Goal: Task Accomplishment & Management: Manage account settings

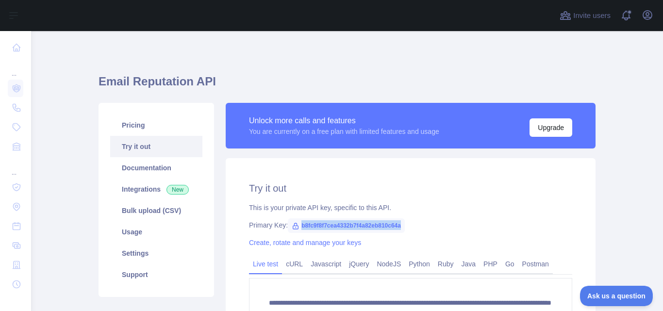
scroll to position [97, 0]
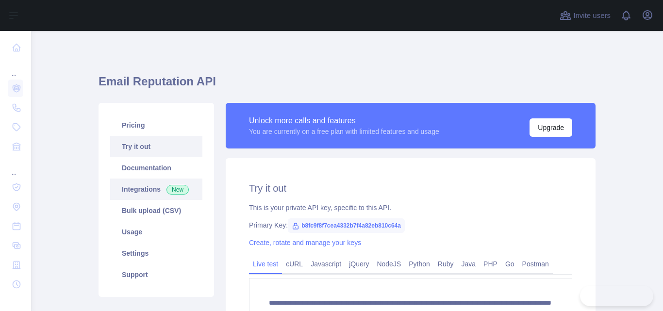
click at [184, 185] on link "Integrations New" at bounding box center [156, 189] width 92 height 21
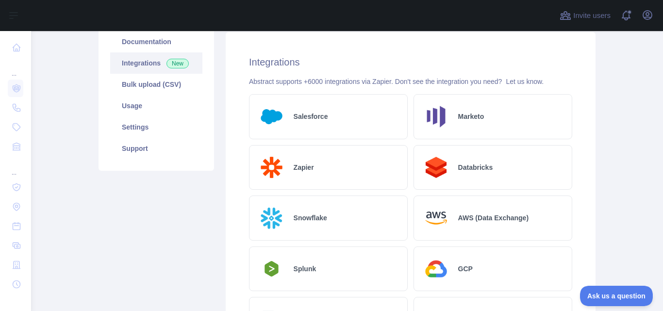
scroll to position [113, 0]
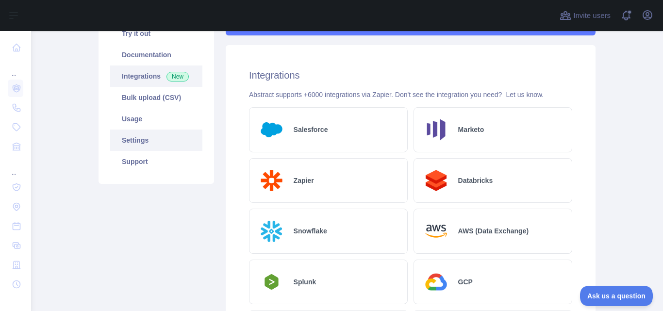
click at [149, 142] on link "Settings" at bounding box center [156, 140] width 92 height 21
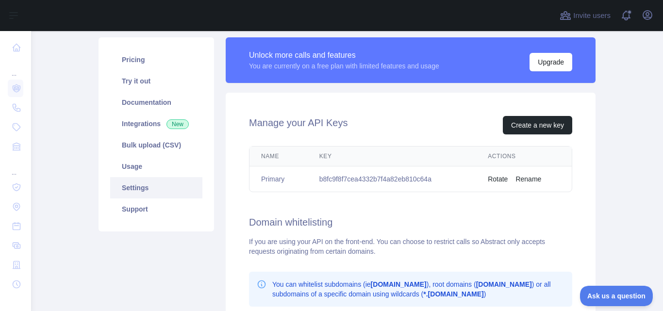
scroll to position [73, 0]
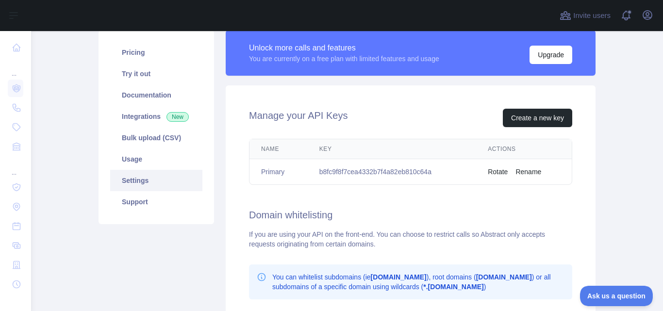
click at [360, 174] on td "b8fc9f8f7cea4332b7f4a82eb810c64a" at bounding box center [392, 172] width 168 height 26
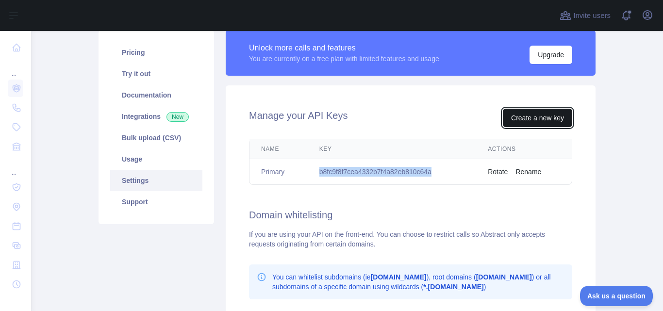
click at [537, 122] on button "Create a new key" at bounding box center [537, 118] width 69 height 18
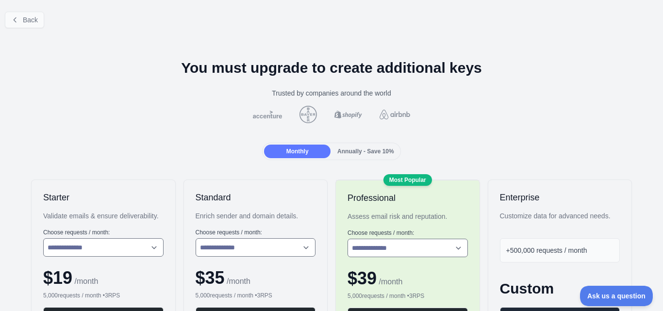
drag, startPoint x: 45, startPoint y: 25, endPoint x: 37, endPoint y: 25, distance: 7.8
click at [37, 25] on div "Back" at bounding box center [331, 20] width 663 height 32
click at [37, 25] on button "Back" at bounding box center [24, 20] width 39 height 16
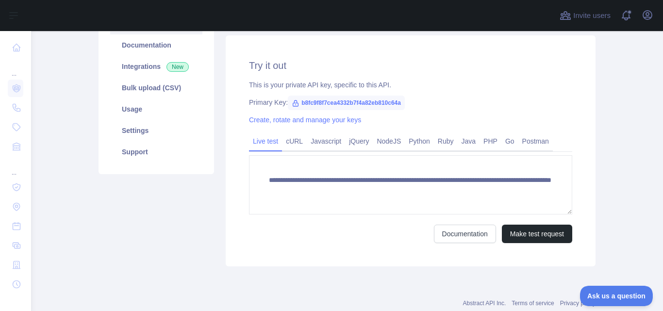
scroll to position [101, 0]
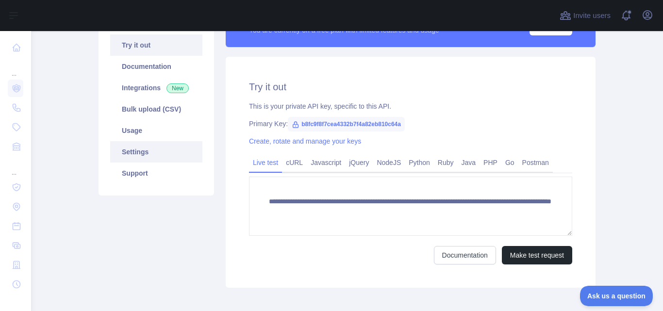
click at [141, 150] on link "Settings" at bounding box center [156, 151] width 92 height 21
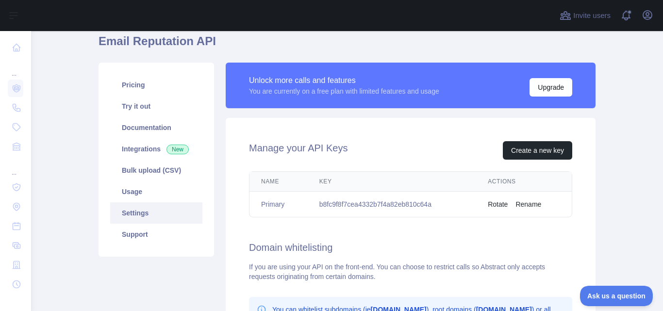
scroll to position [32, 0]
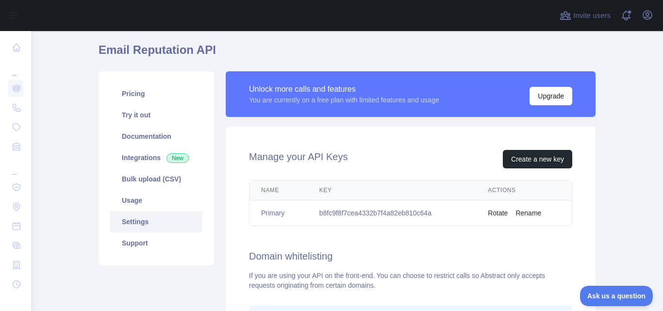
click at [411, 208] on td "b8fc9f8f7cea4332b7f4a82eb810c64a" at bounding box center [392, 213] width 168 height 26
click at [395, 216] on td "b8fc9f8f7cea4332b7f4a82eb810c64a" at bounding box center [392, 213] width 168 height 26
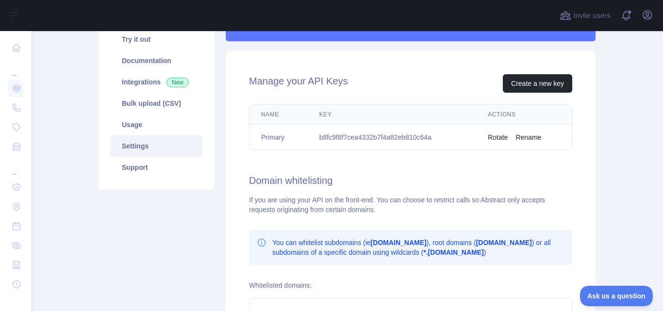
scroll to position [120, 0]
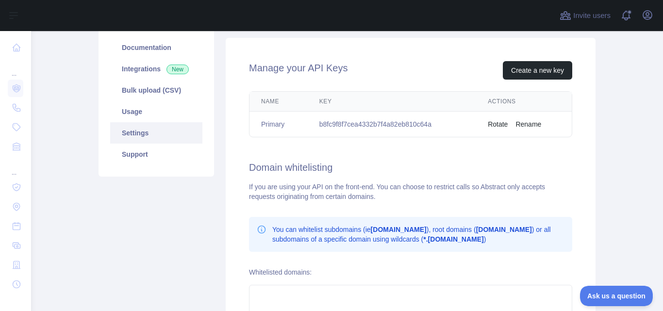
click at [485, 122] on td "Rotate Rename" at bounding box center [524, 125] width 96 height 26
click at [527, 124] on button "Rename" at bounding box center [528, 124] width 26 height 10
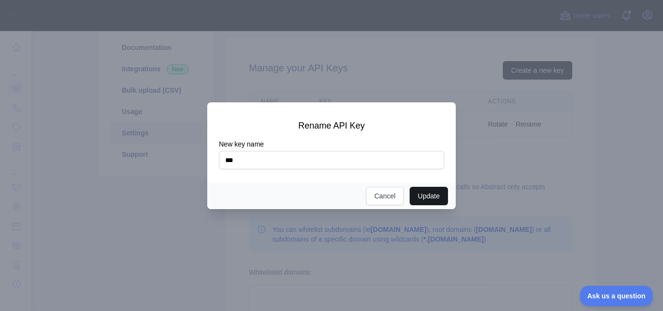
type input "***"
click at [421, 193] on button "Update" at bounding box center [428, 196] width 38 height 18
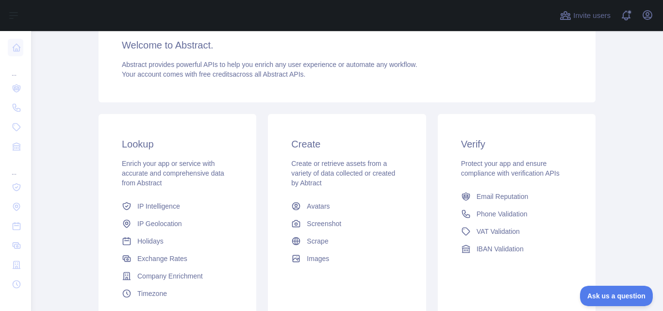
scroll to position [113, 0]
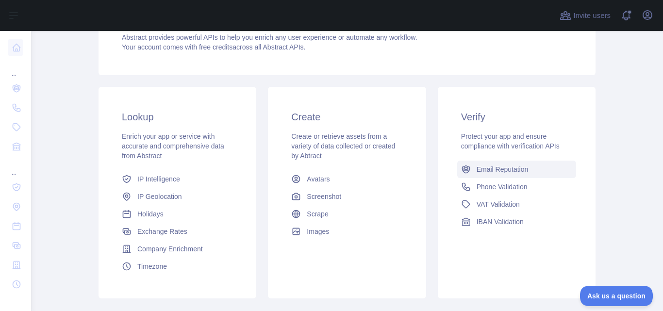
click at [516, 173] on span "Email Reputation" at bounding box center [502, 169] width 52 height 10
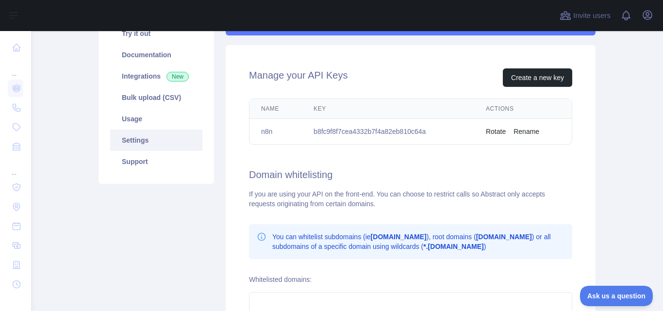
click at [493, 134] on button "Rotate" at bounding box center [496, 132] width 20 height 10
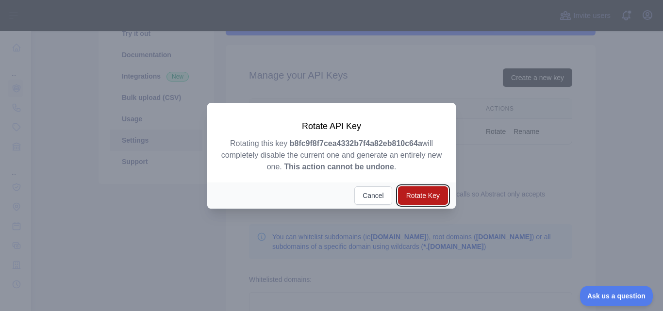
click at [435, 189] on button "Rotate Key" at bounding box center [423, 195] width 50 height 18
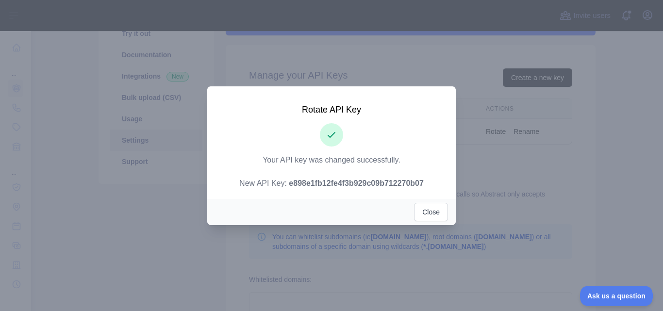
click at [305, 181] on strong "e898e1fb12fe4f3b929c09b712270b07" at bounding box center [356, 183] width 135 height 8
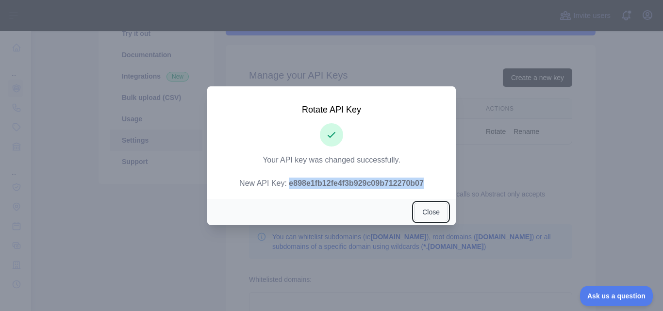
click at [422, 213] on button "Close" at bounding box center [431, 212] width 34 height 18
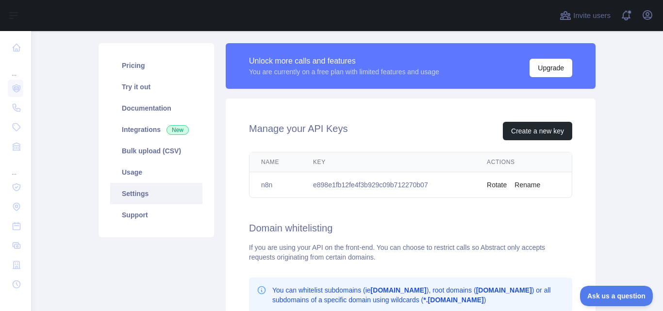
scroll to position [8, 0]
